Goal: Task Accomplishment & Management: Manage account settings

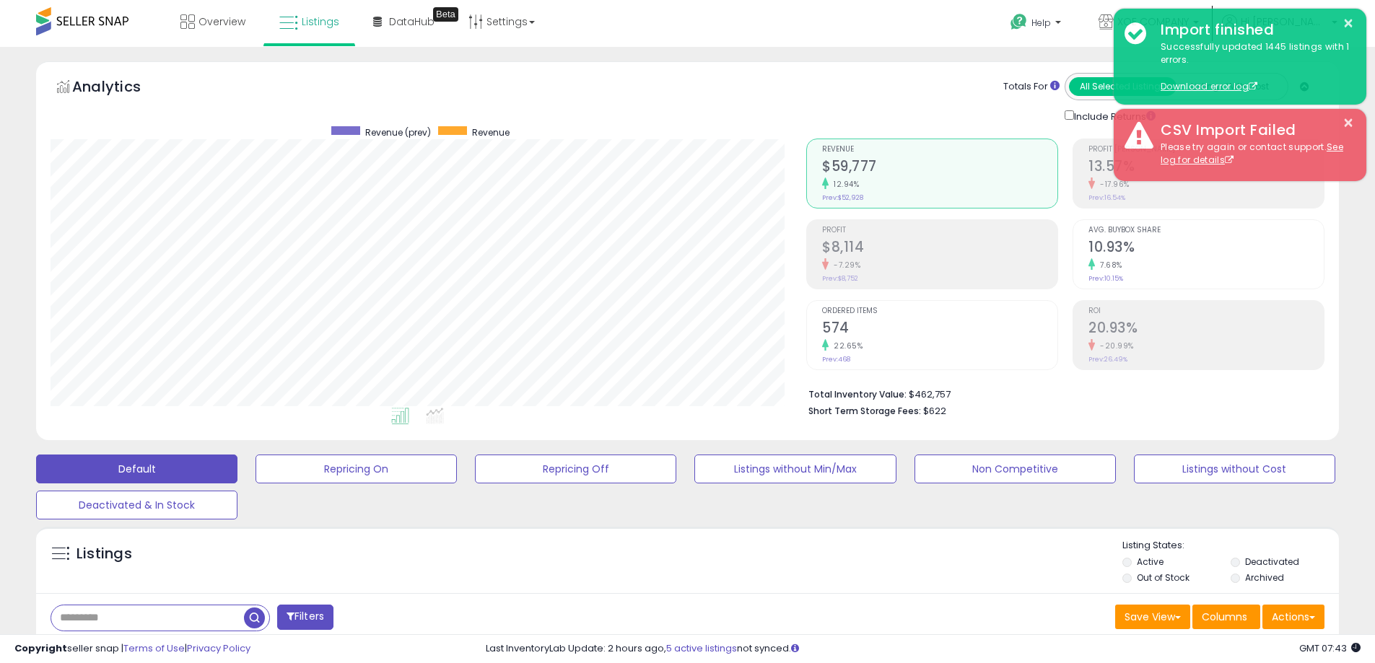
scroll to position [433, 0]
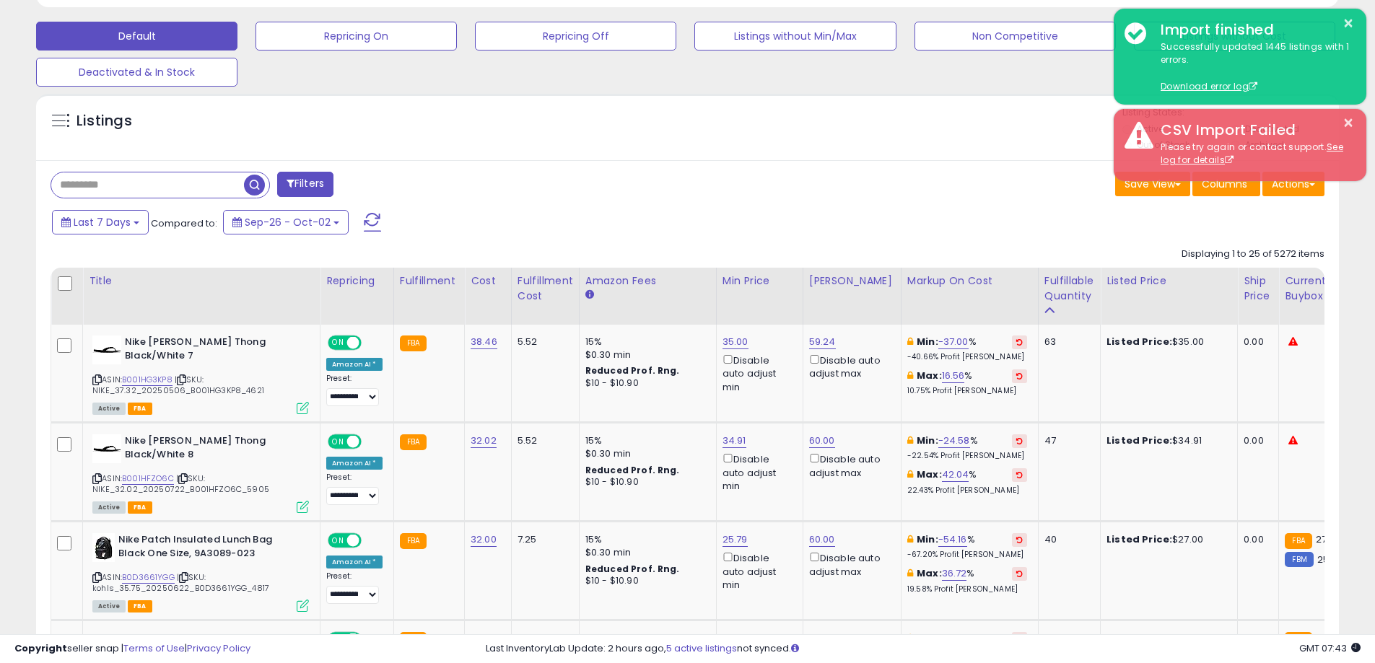
drag, startPoint x: 0, startPoint y: 0, endPoint x: 899, endPoint y: 196, distance: 920.3
click at [891, 199] on div "Save View Save As New View Update Current View Columns Actions Import Export Vi…" at bounding box center [1012, 186] width 648 height 28
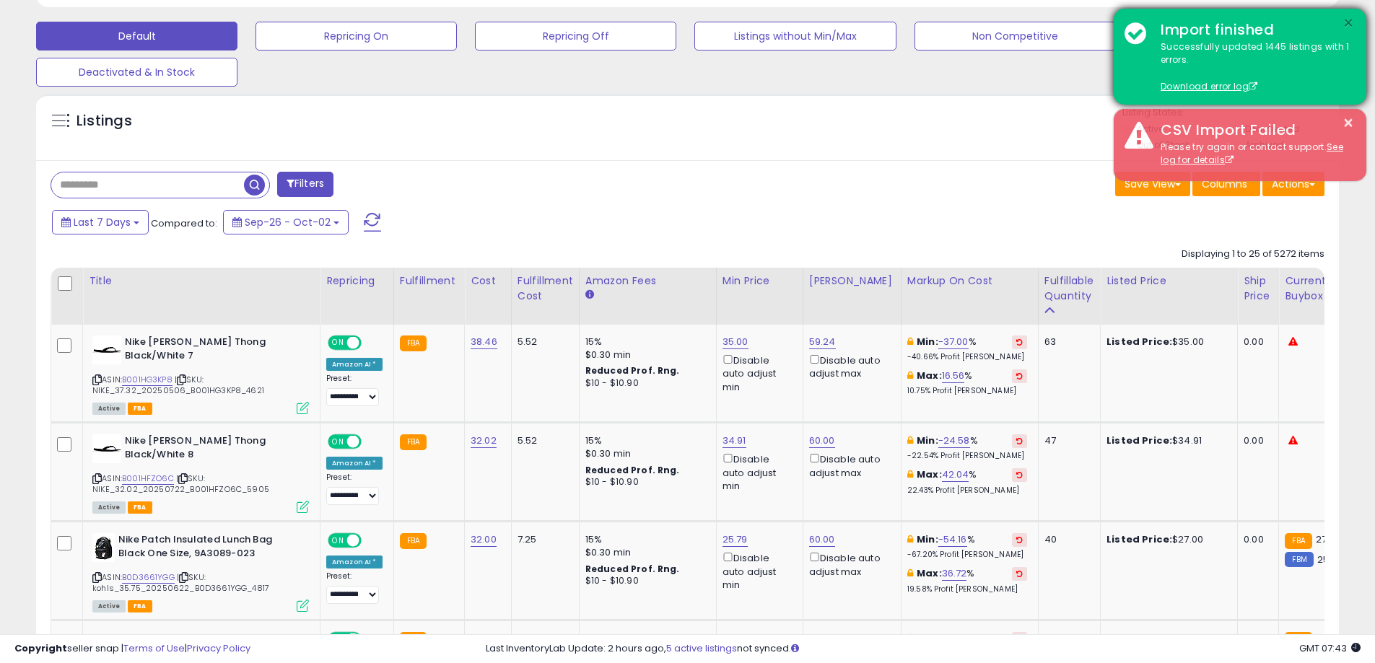
click at [1351, 17] on button "×" at bounding box center [1348, 23] width 12 height 18
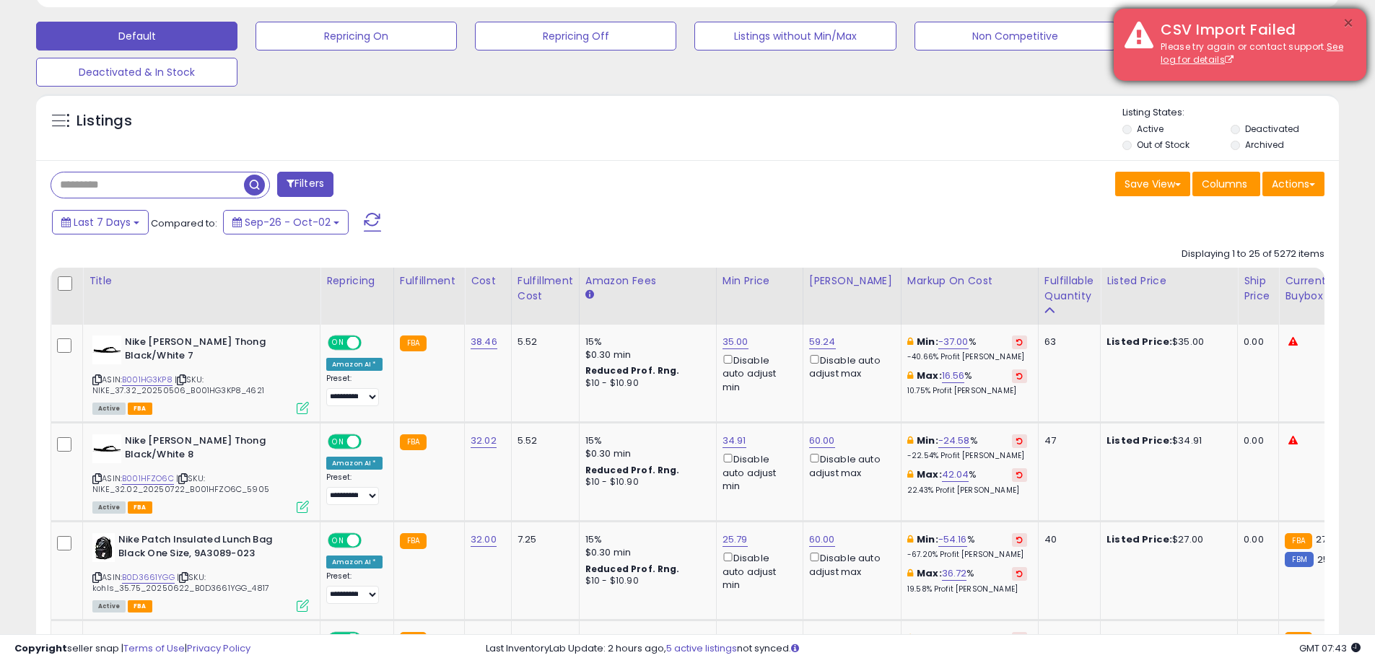
click at [1349, 30] on button "×" at bounding box center [1348, 23] width 12 height 18
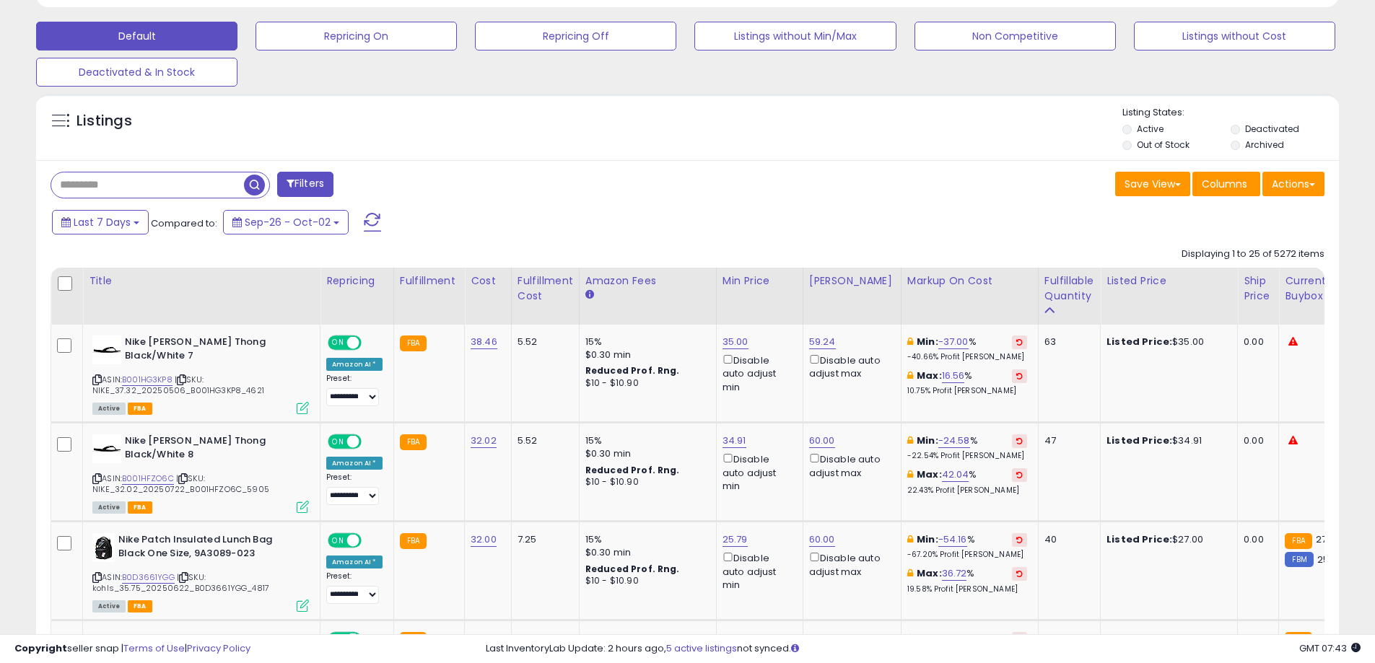
click at [715, 172] on div "Save View Save As New View Update Current View Columns Actions Import Export Vi…" at bounding box center [1012, 186] width 648 height 28
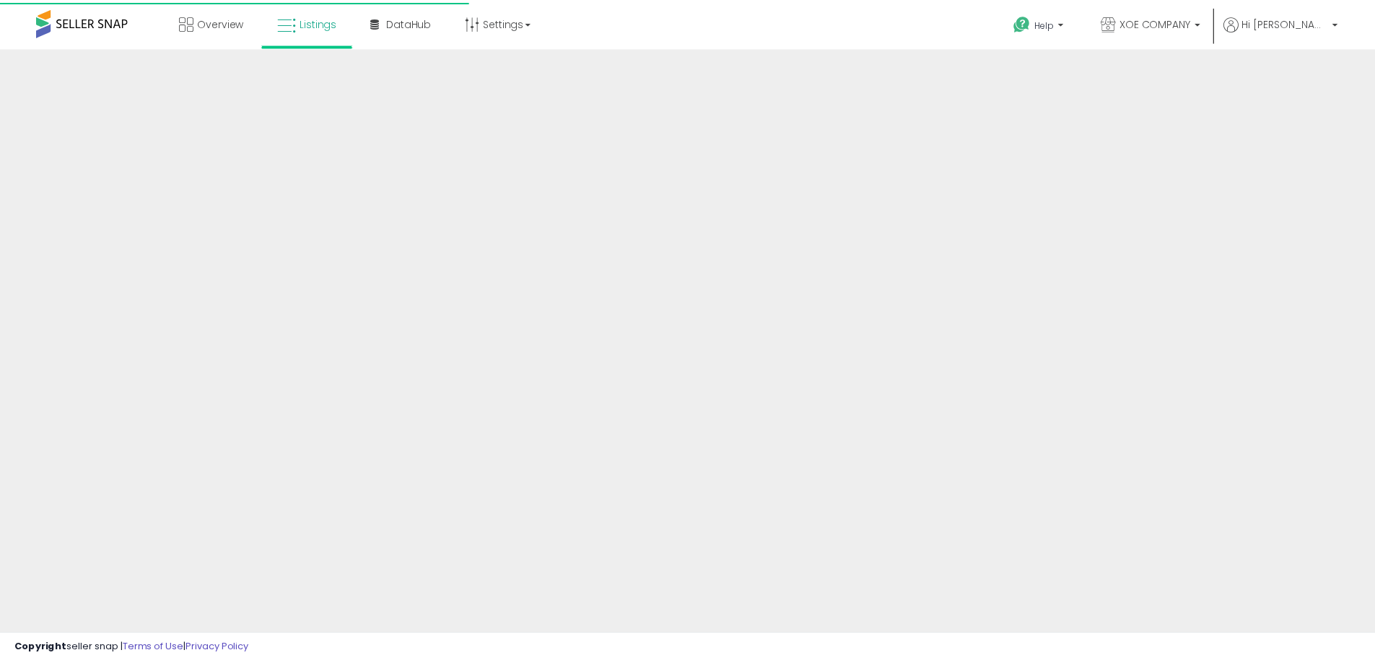
scroll to position [232, 0]
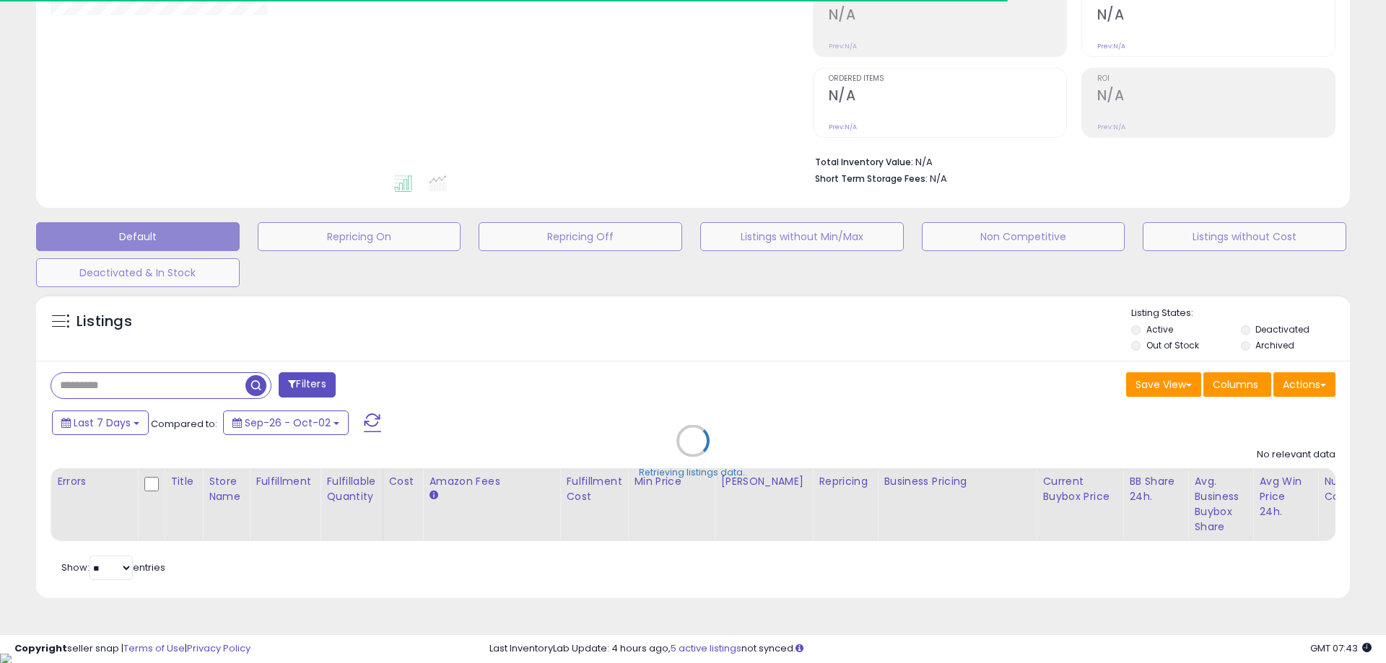
type input "**********"
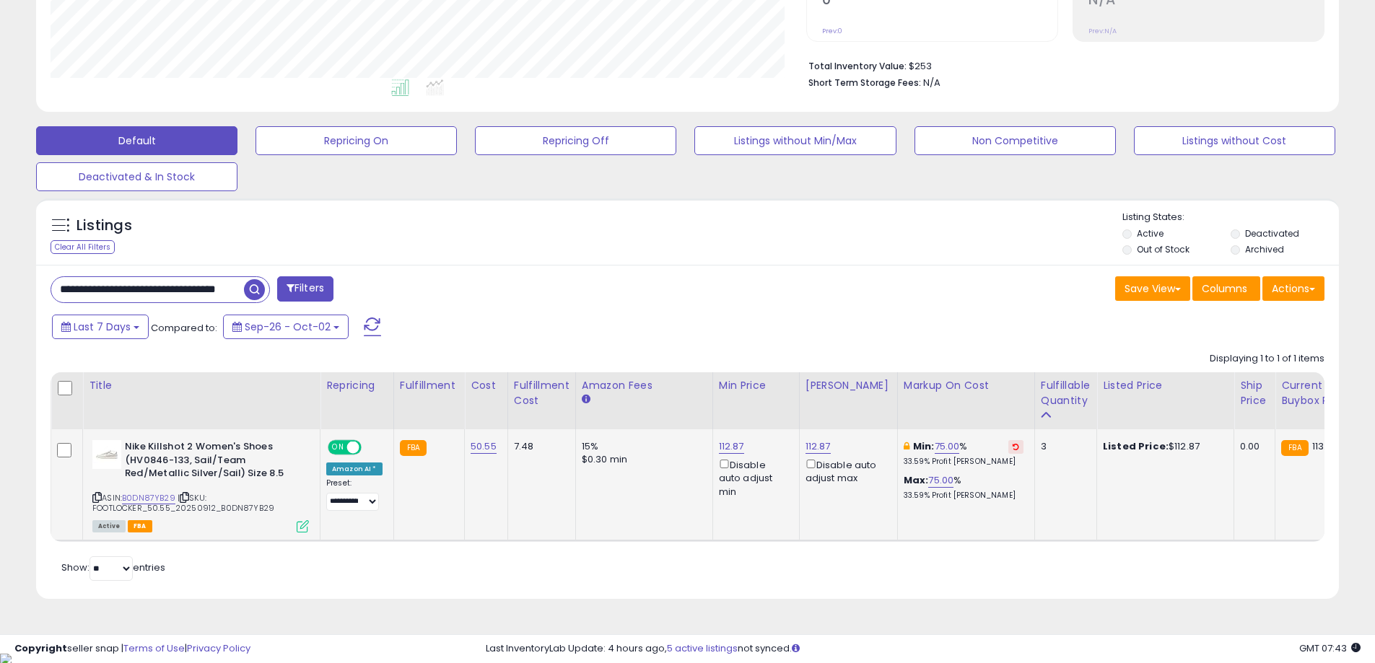
scroll to position [329, 0]
click at [808, 443] on link "112.87" at bounding box center [817, 446] width 25 height 14
drag, startPoint x: 766, startPoint y: 391, endPoint x: 667, endPoint y: 389, distance: 98.9
click at [667, 389] on table "Title Repricing" at bounding box center [1153, 457] width 2204 height 170
type input "*"
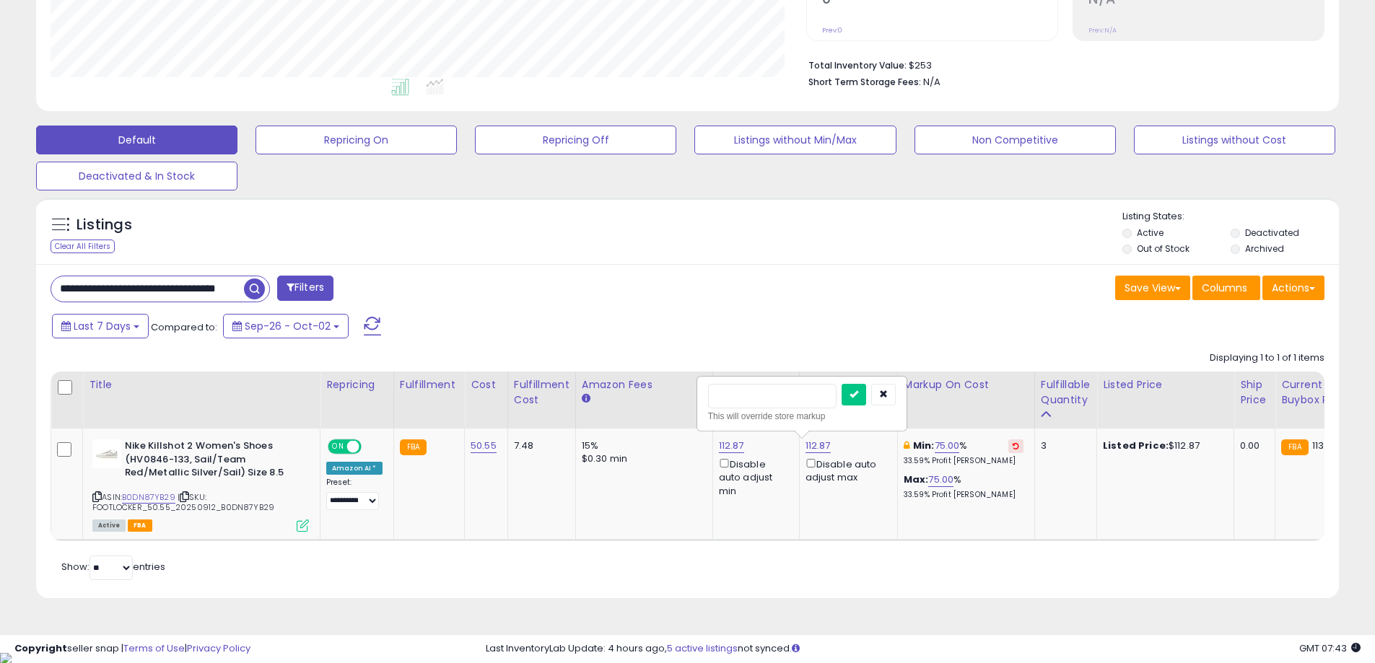
type input "***"
click button "submit" at bounding box center [854, 395] width 25 height 22
